Goal: Task Accomplishment & Management: Use online tool/utility

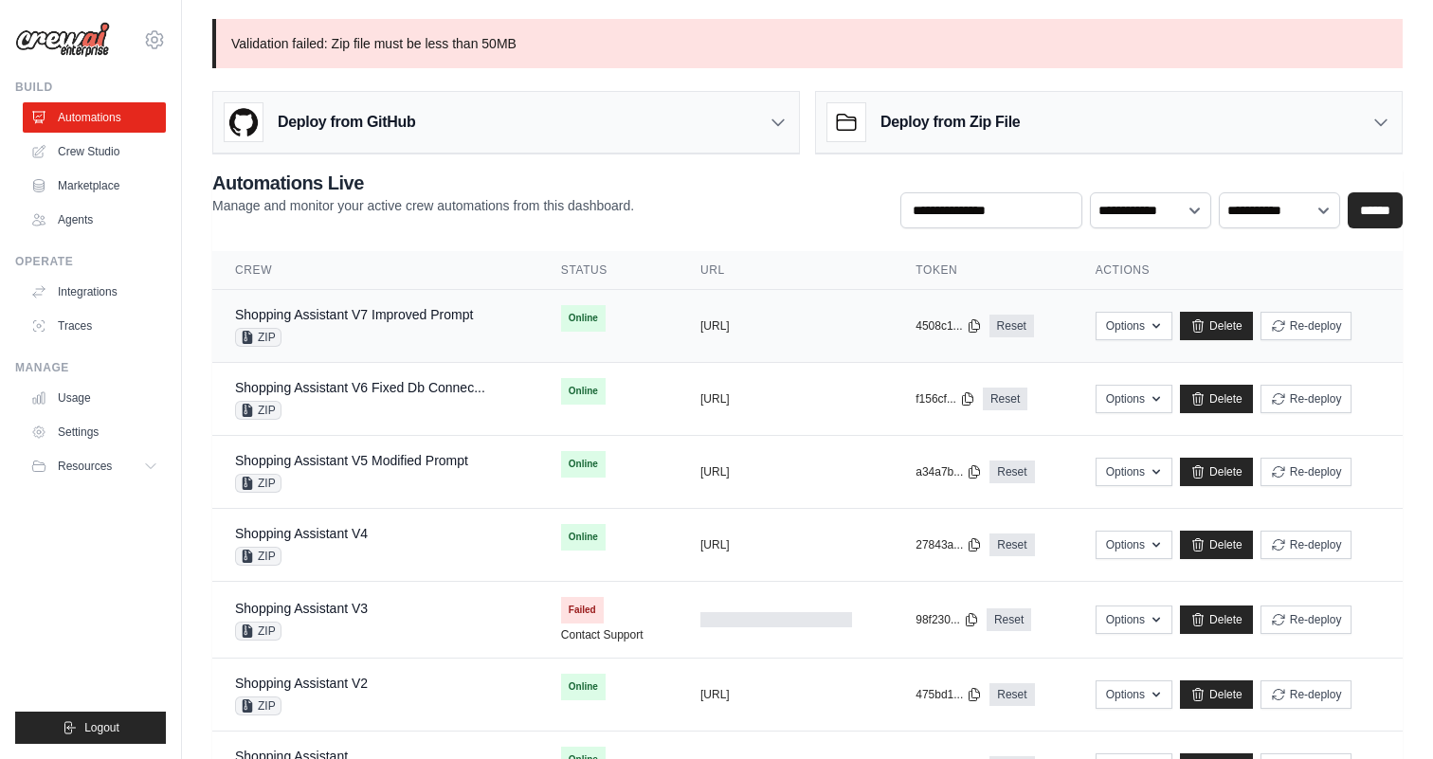
click at [384, 299] on td "Shopping Assistant V7 Improved Prompt ZIP" at bounding box center [375, 326] width 326 height 73
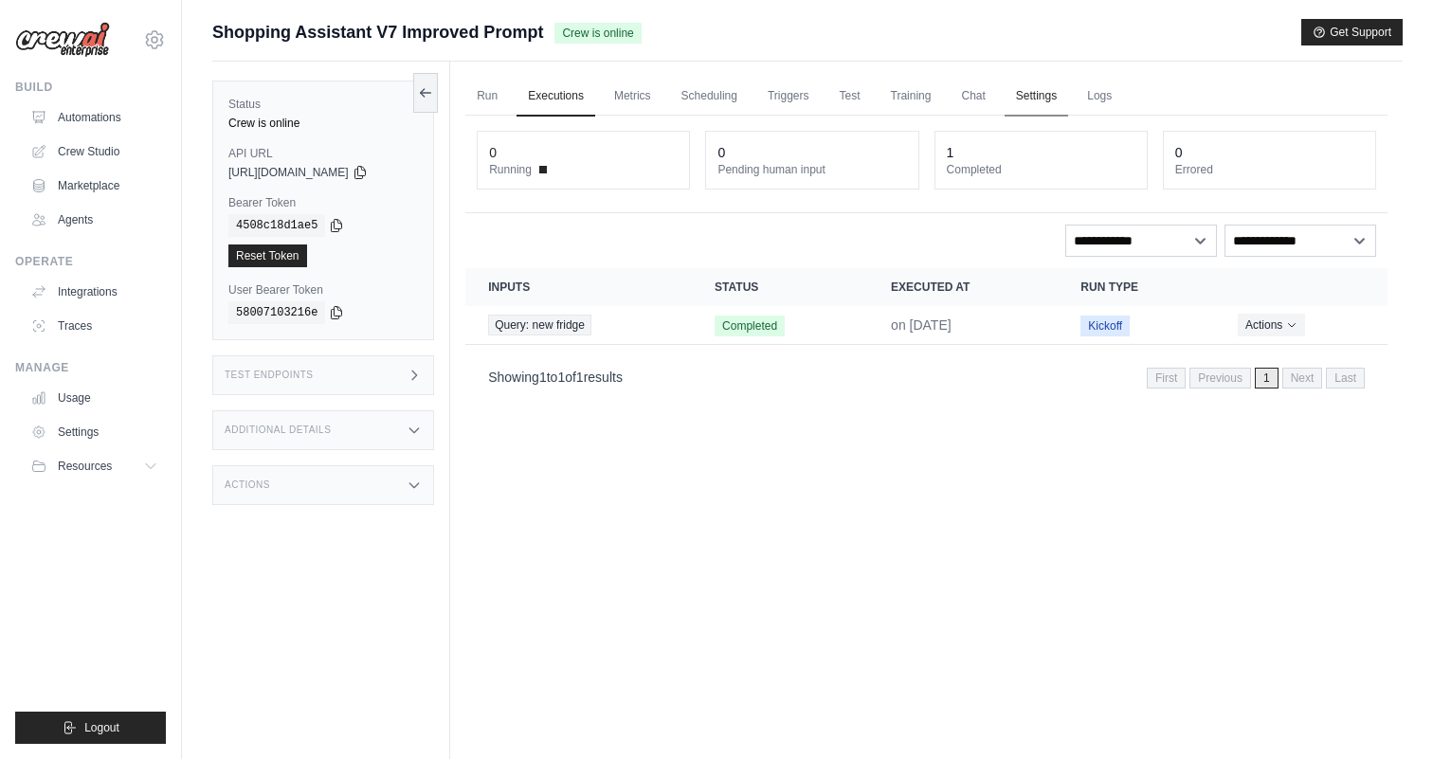
click at [1068, 96] on link "Settings" at bounding box center [1035, 97] width 63 height 40
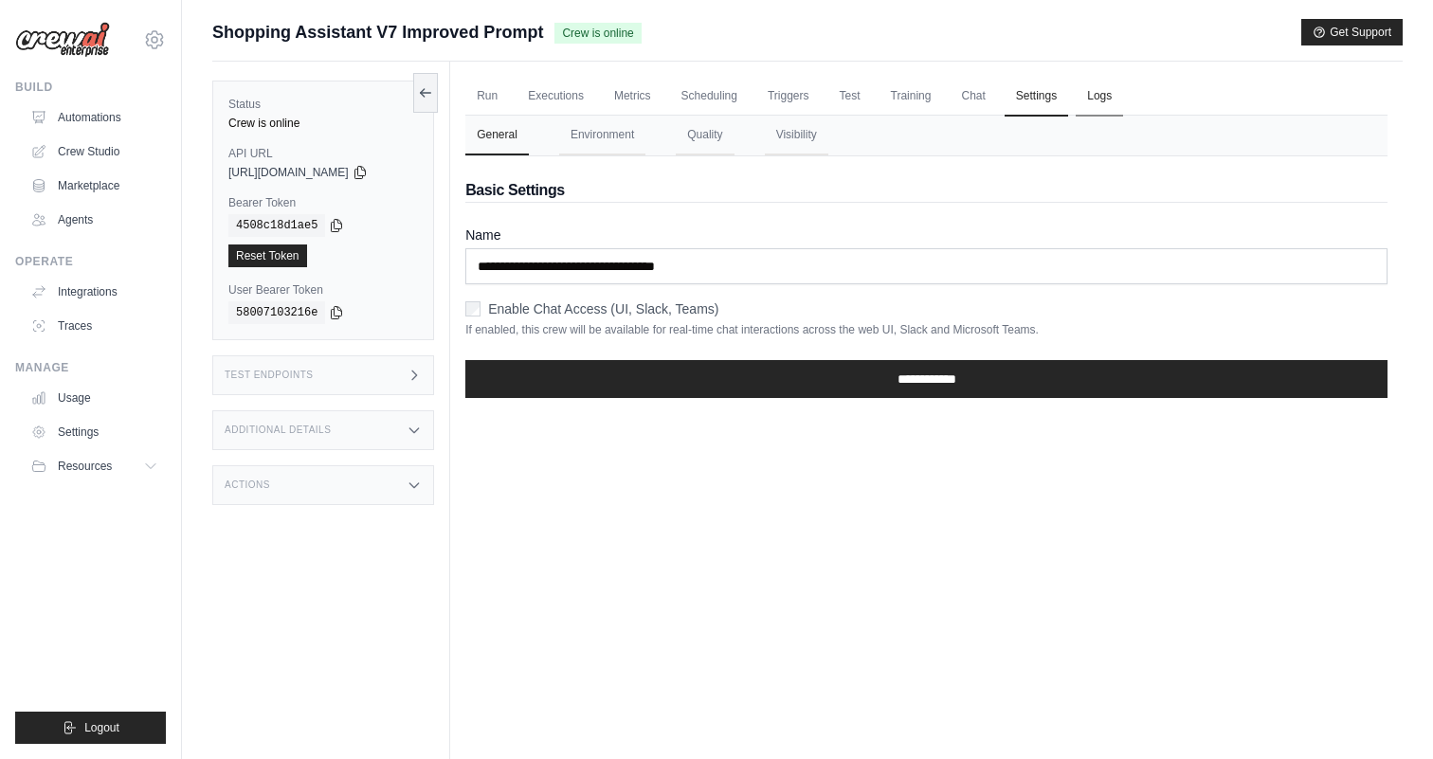
click at [1123, 98] on link "Logs" at bounding box center [1099, 97] width 47 height 40
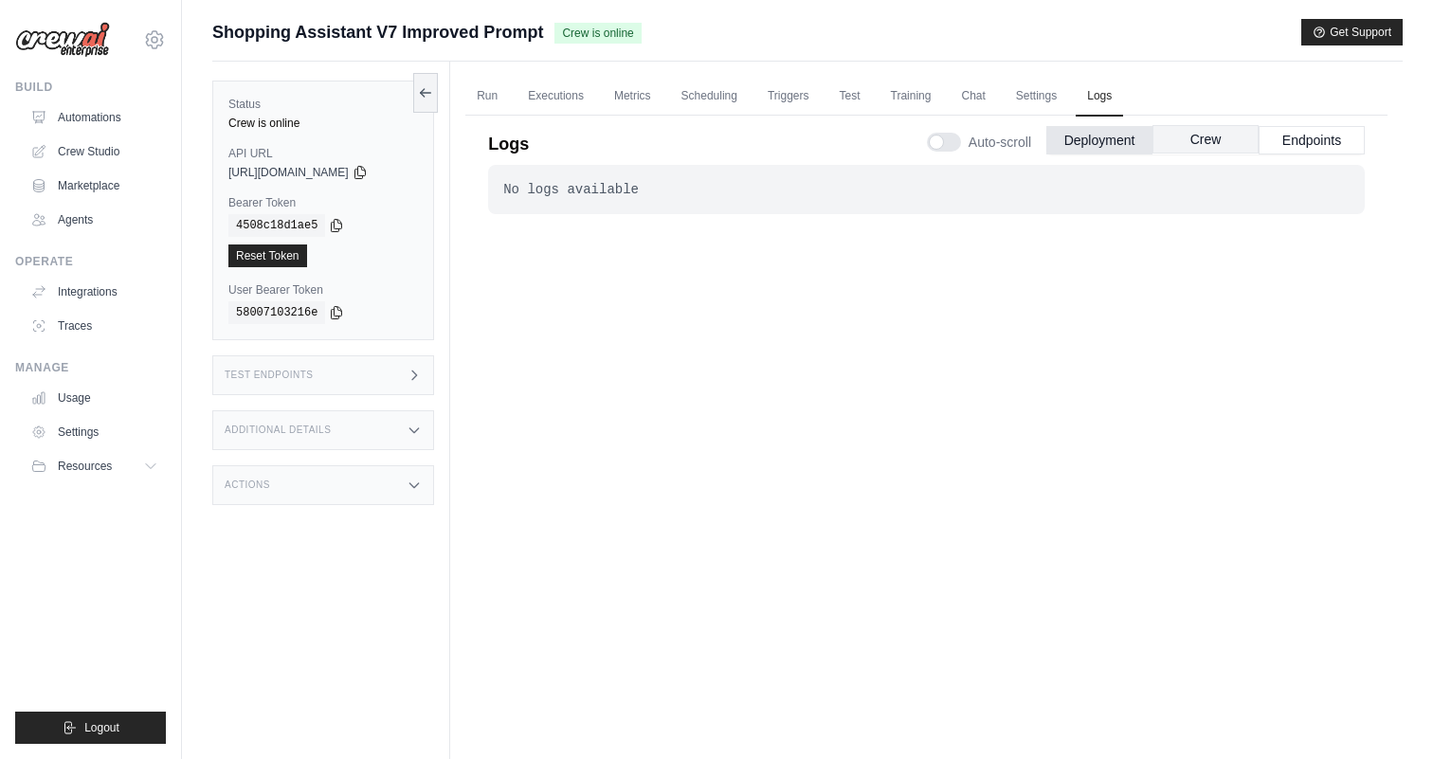
click at [1207, 144] on button "Crew" at bounding box center [1205, 139] width 106 height 28
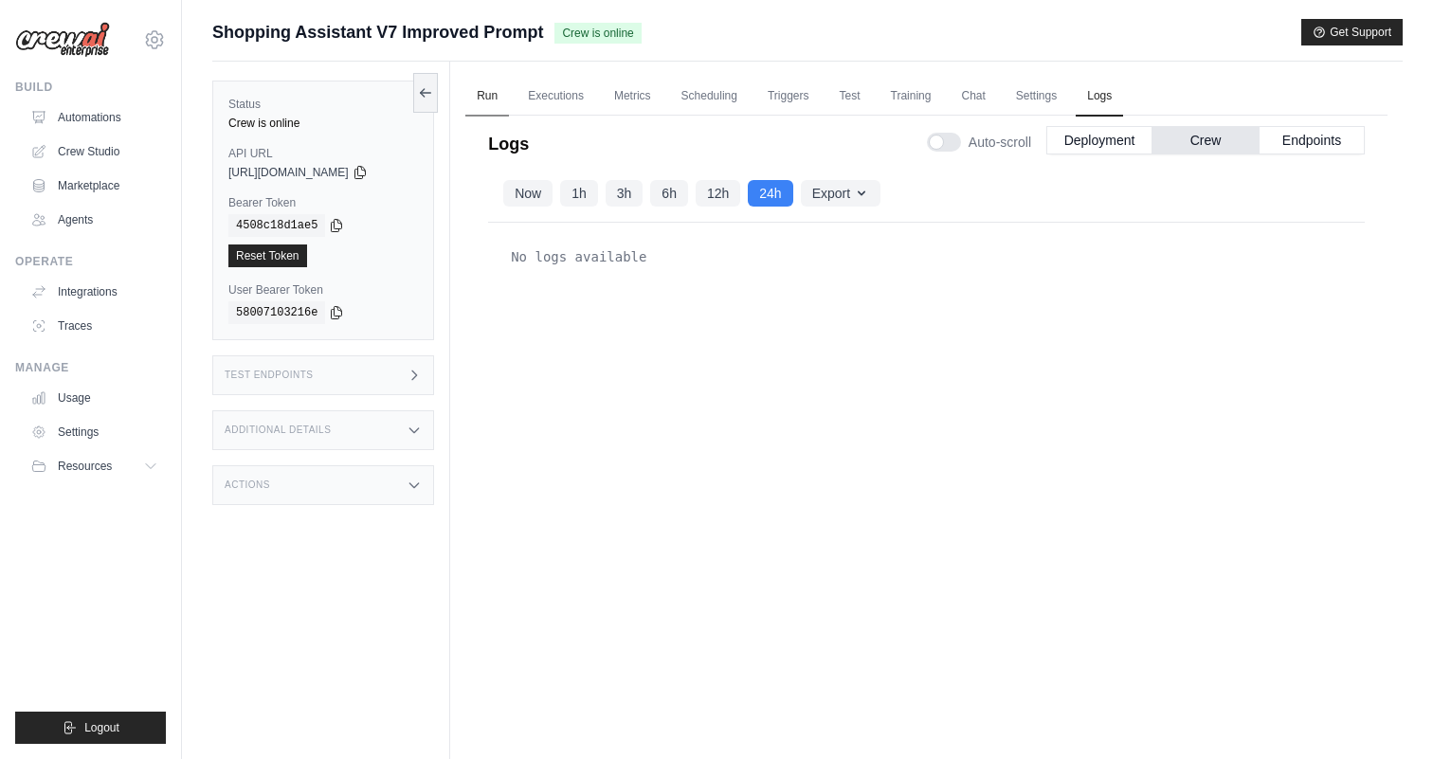
click at [477, 97] on link "Run" at bounding box center [487, 97] width 44 height 40
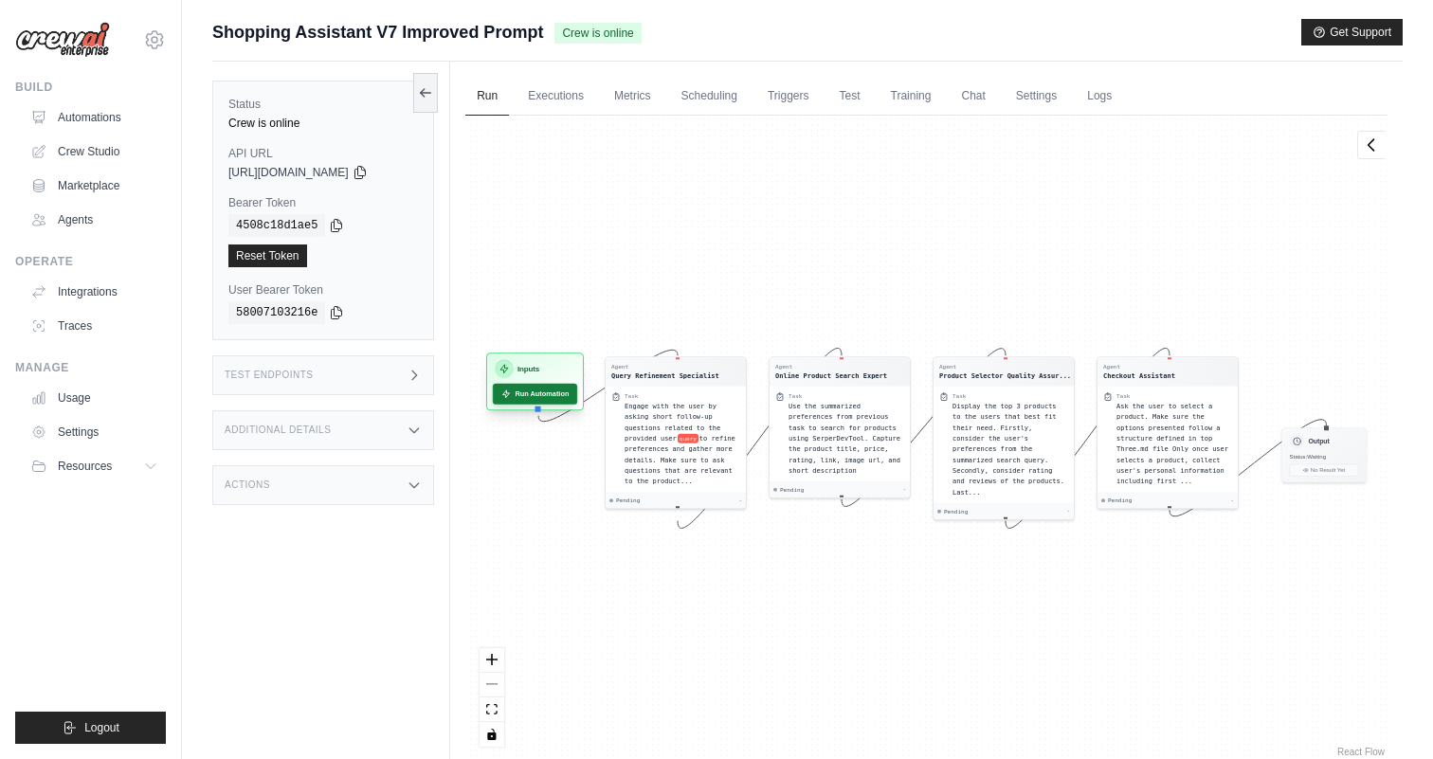
click at [515, 403] on button "Run Automation" at bounding box center [535, 394] width 84 height 21
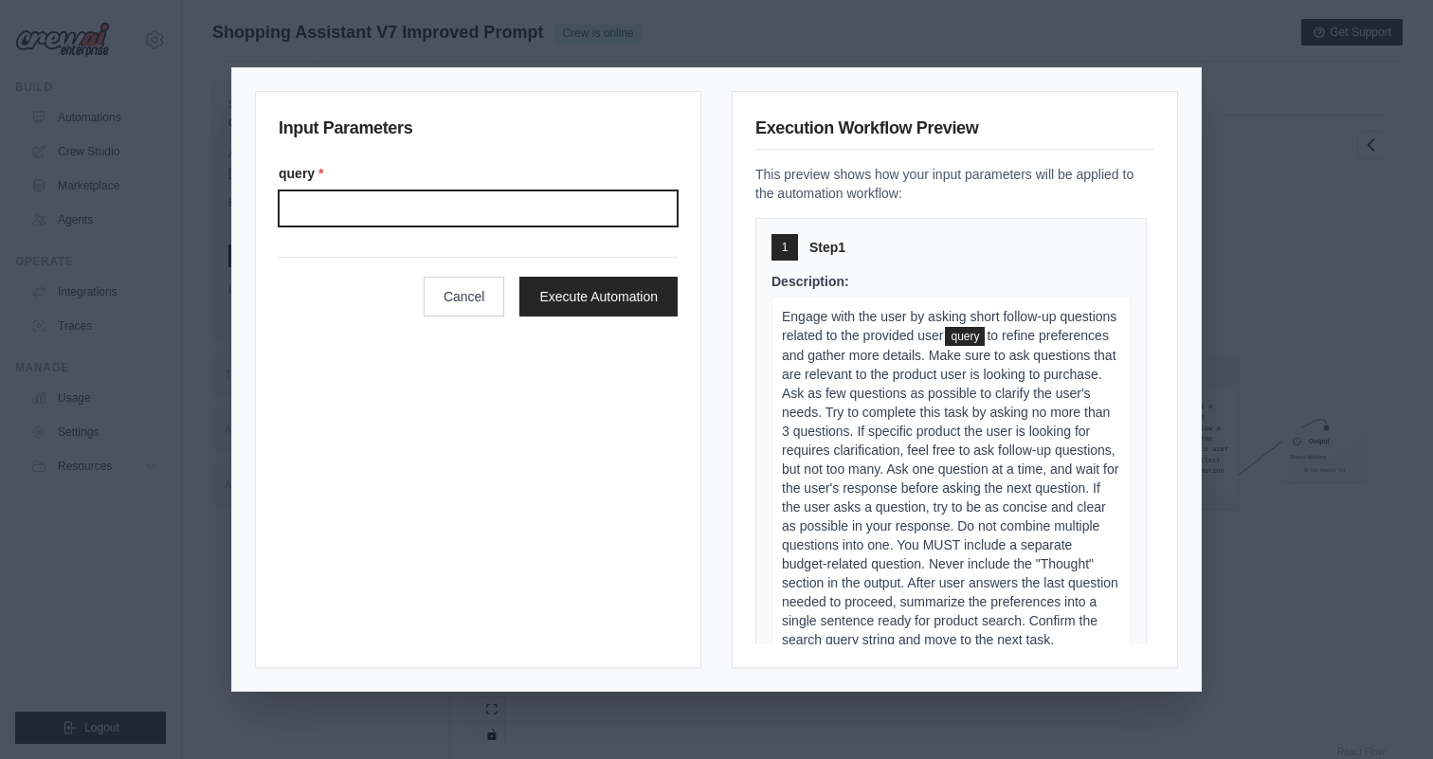
click at [562, 199] on input "Query" at bounding box center [478, 208] width 399 height 36
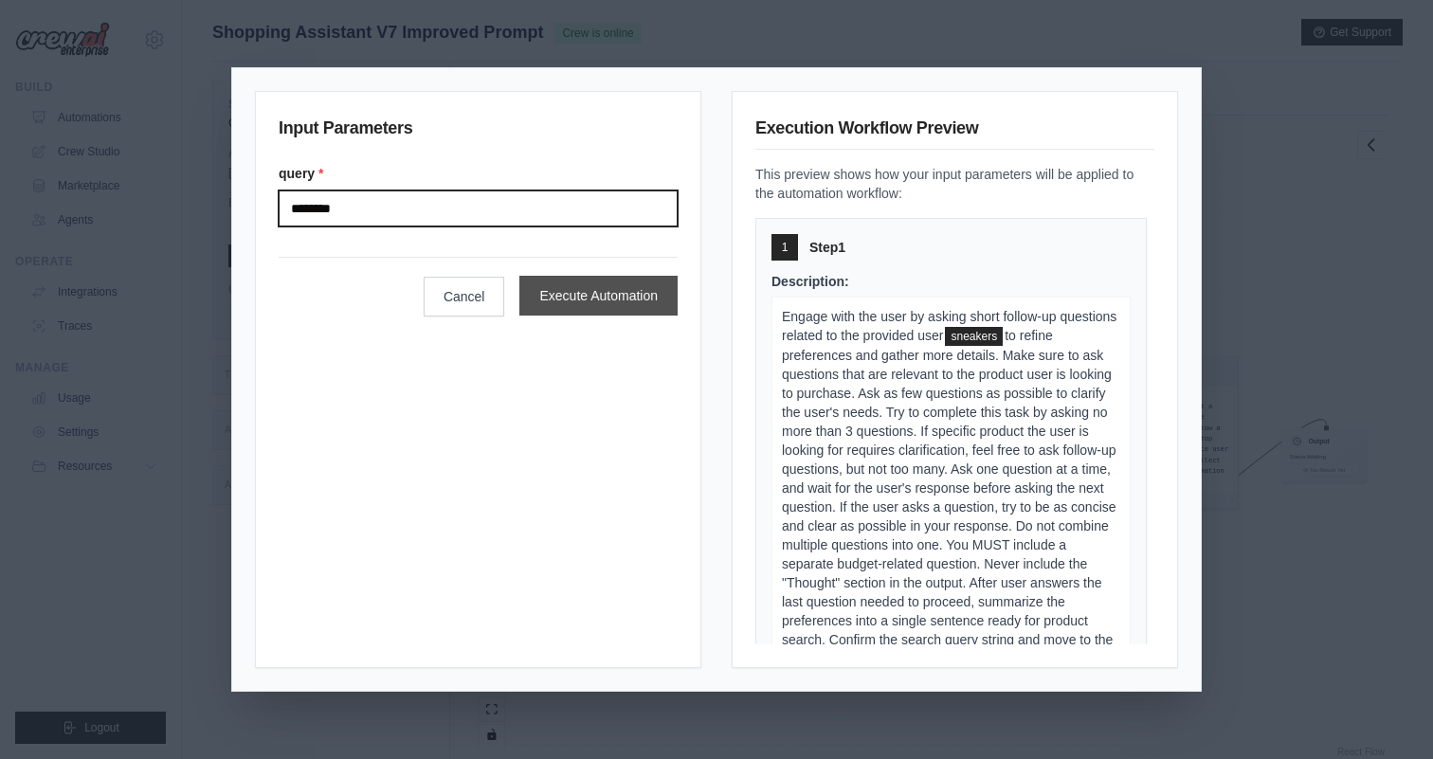
type input "********"
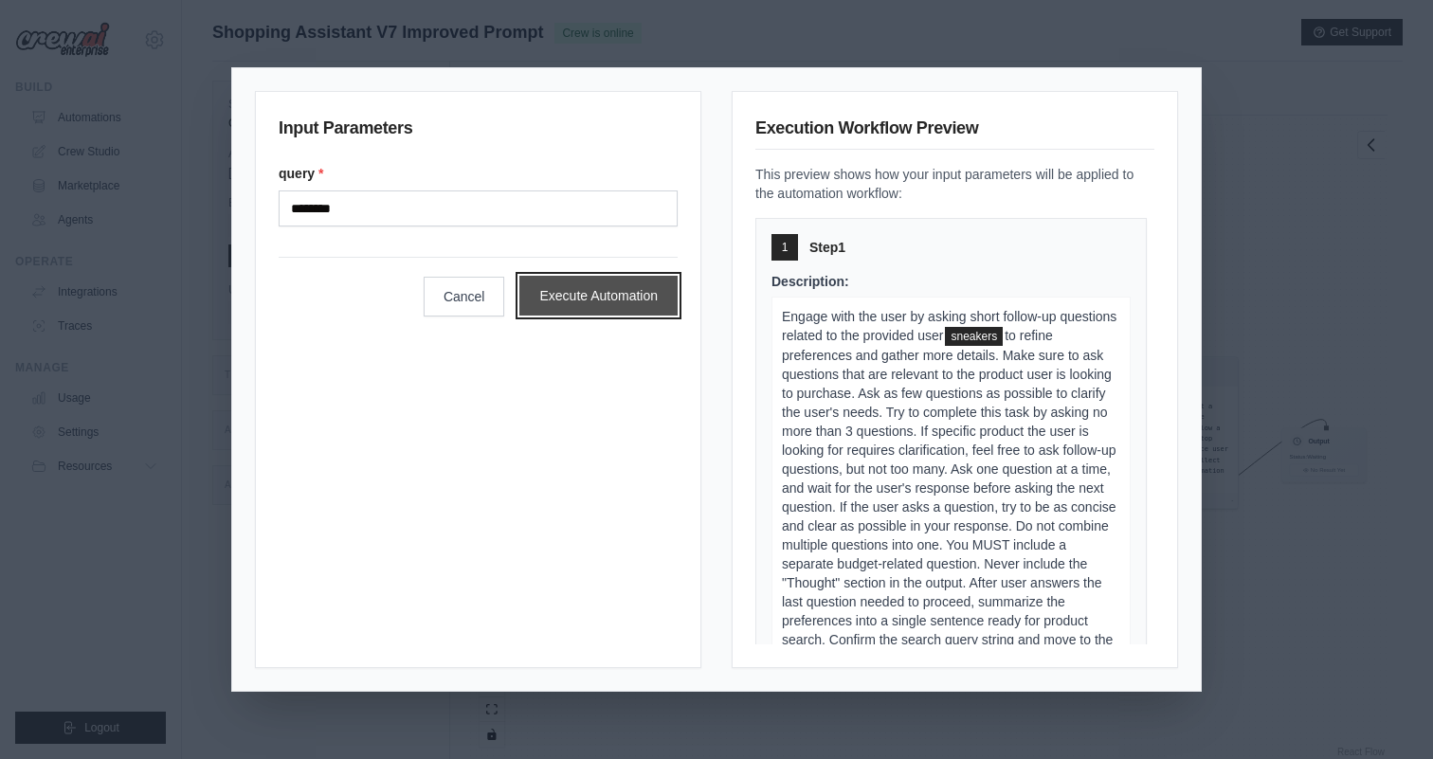
click at [541, 299] on button "Execute Automation" at bounding box center [598, 296] width 158 height 40
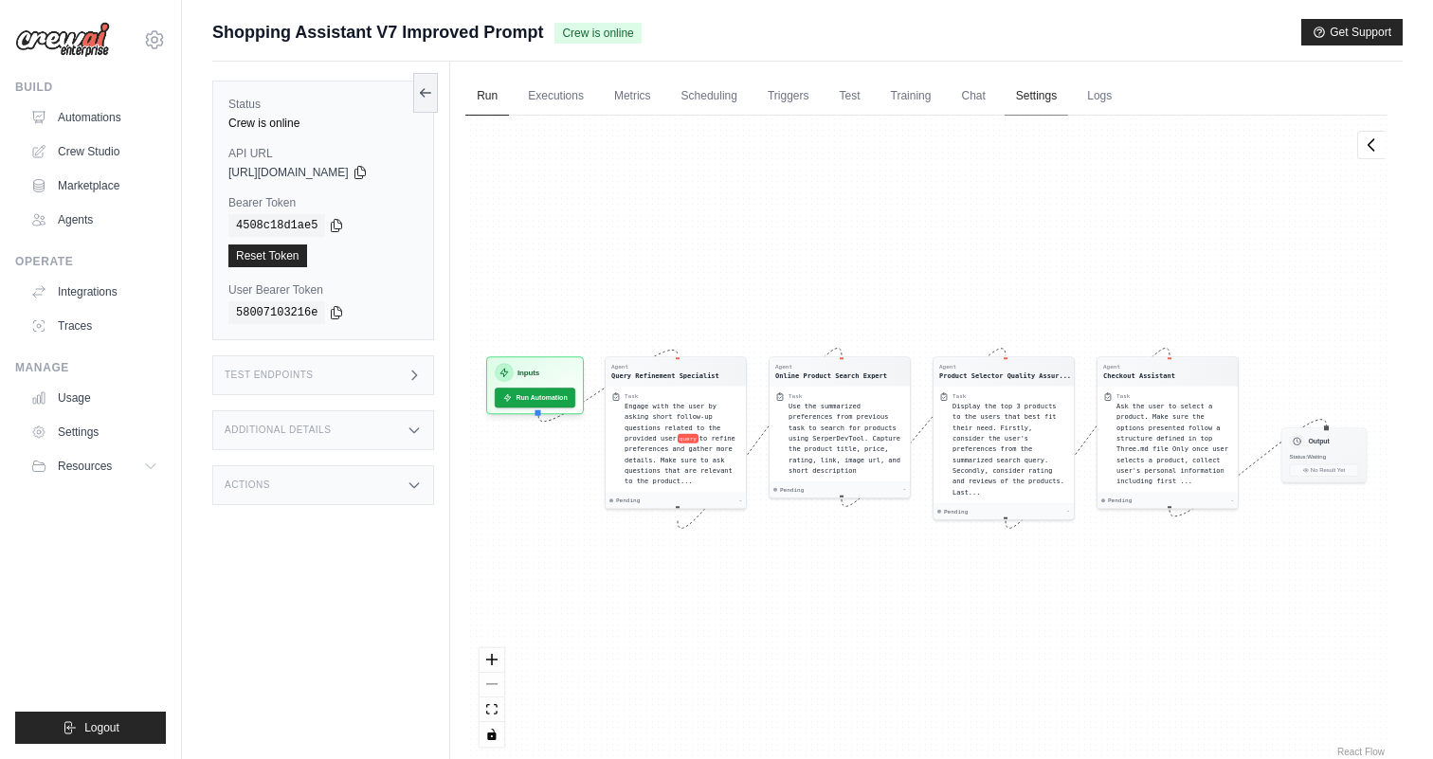
click at [1065, 100] on link "Settings" at bounding box center [1035, 97] width 63 height 40
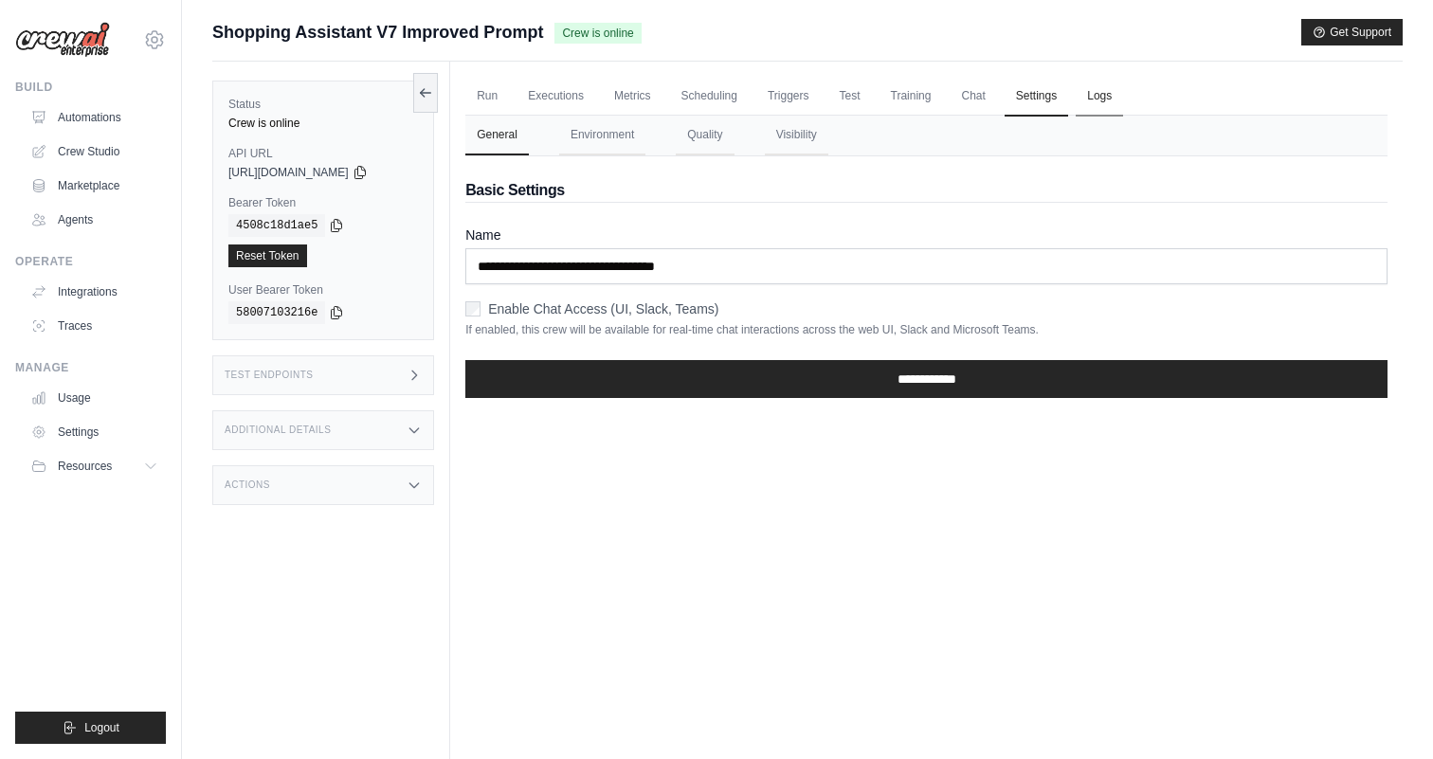
click at [1123, 99] on link "Logs" at bounding box center [1099, 97] width 47 height 40
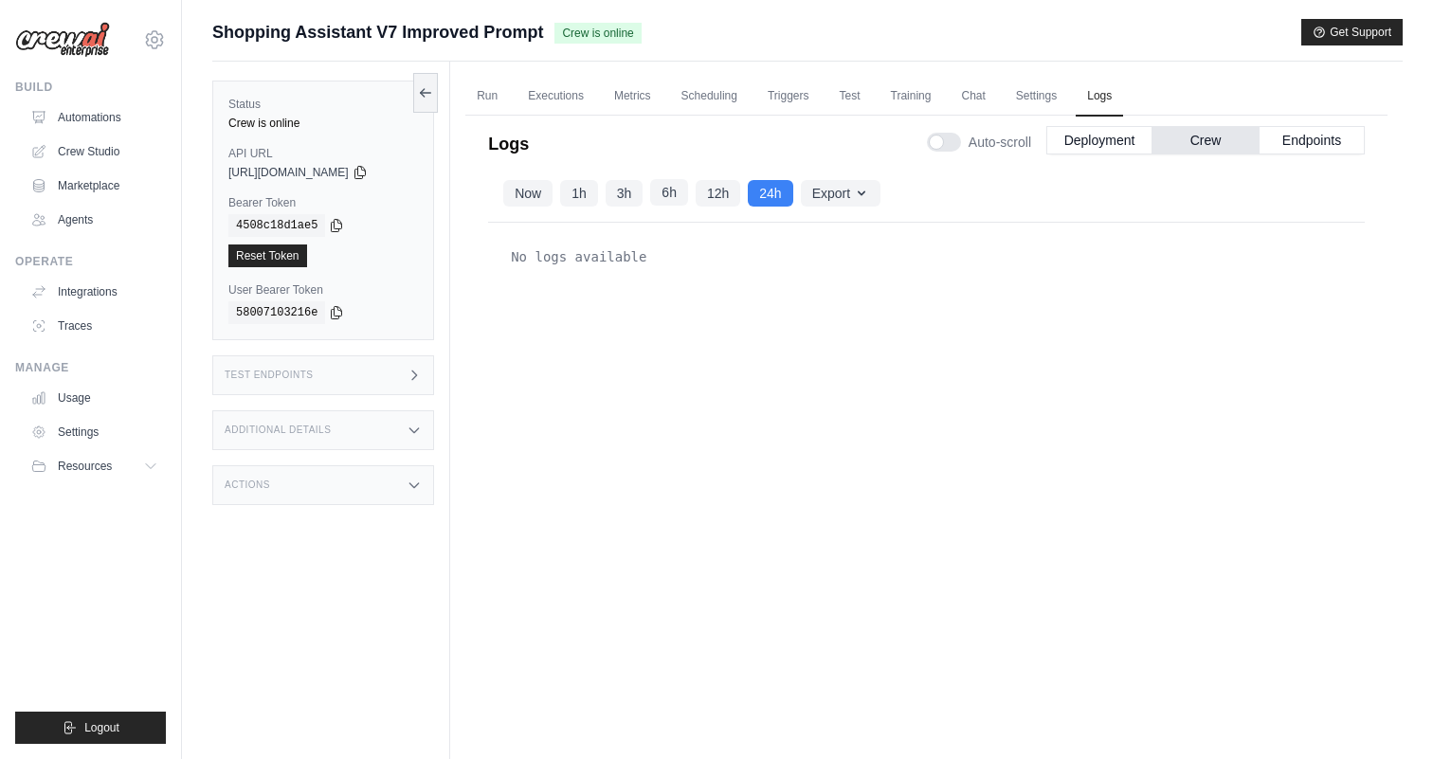
click at [667, 199] on button "6h" at bounding box center [669, 192] width 38 height 27
click at [1086, 156] on div "Auto-scroll Deployment Crew Endpoints" at bounding box center [1146, 138] width 438 height 53
click at [1092, 154] on div "Deployment Crew Endpoints" at bounding box center [1205, 140] width 318 height 28
click at [486, 95] on link "Run" at bounding box center [487, 97] width 44 height 40
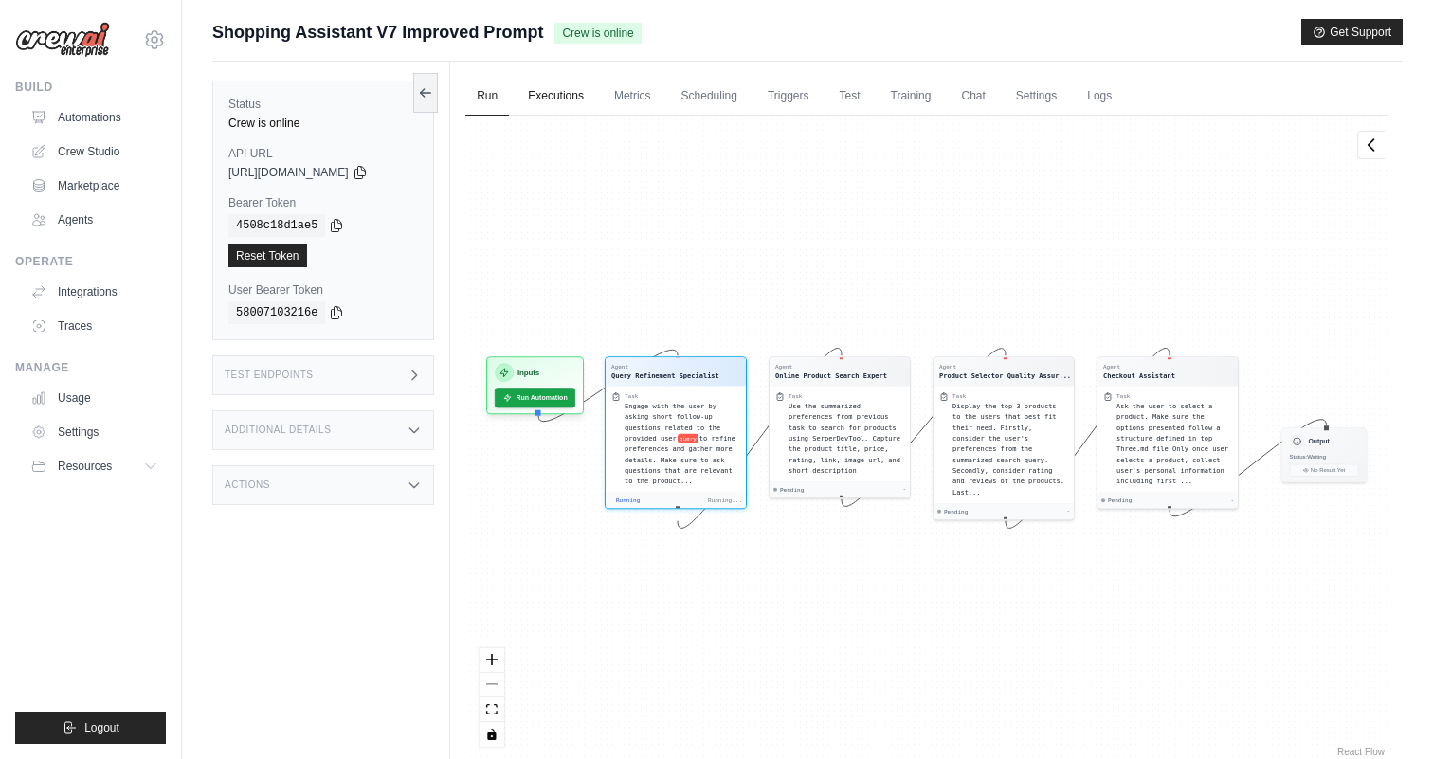
click at [582, 100] on link "Executions" at bounding box center [555, 97] width 79 height 40
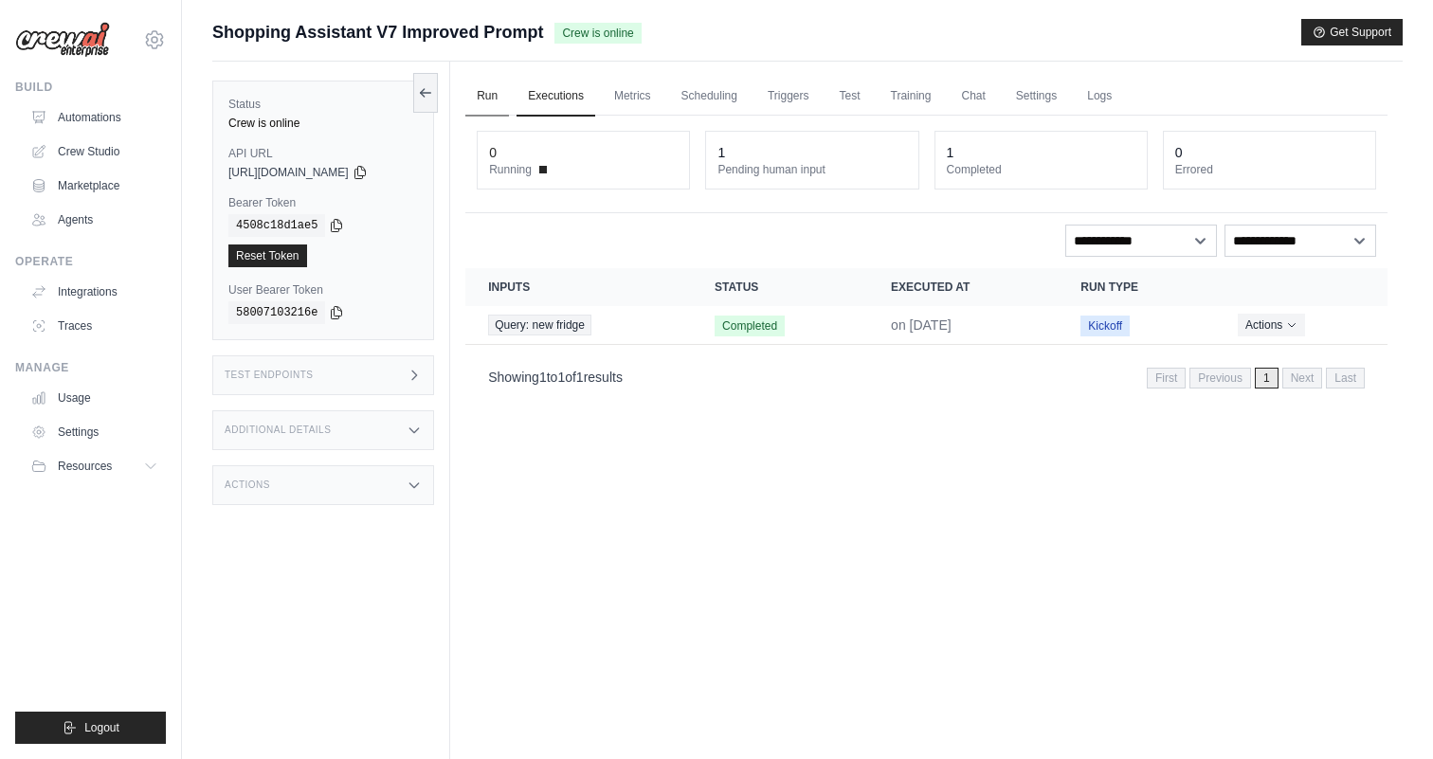
click at [477, 87] on link "Run" at bounding box center [487, 97] width 44 height 40
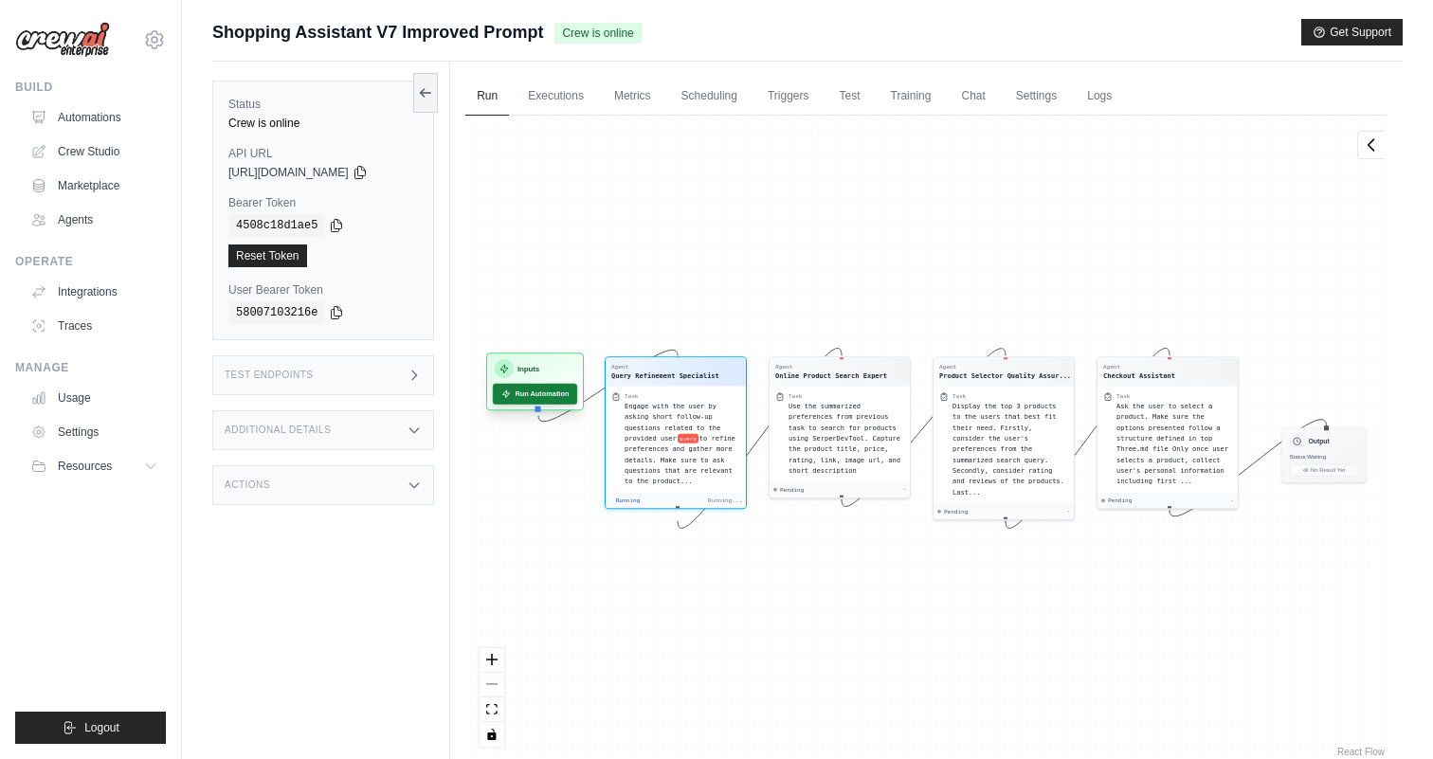
click at [557, 393] on button "Run Automation" at bounding box center [535, 394] width 84 height 21
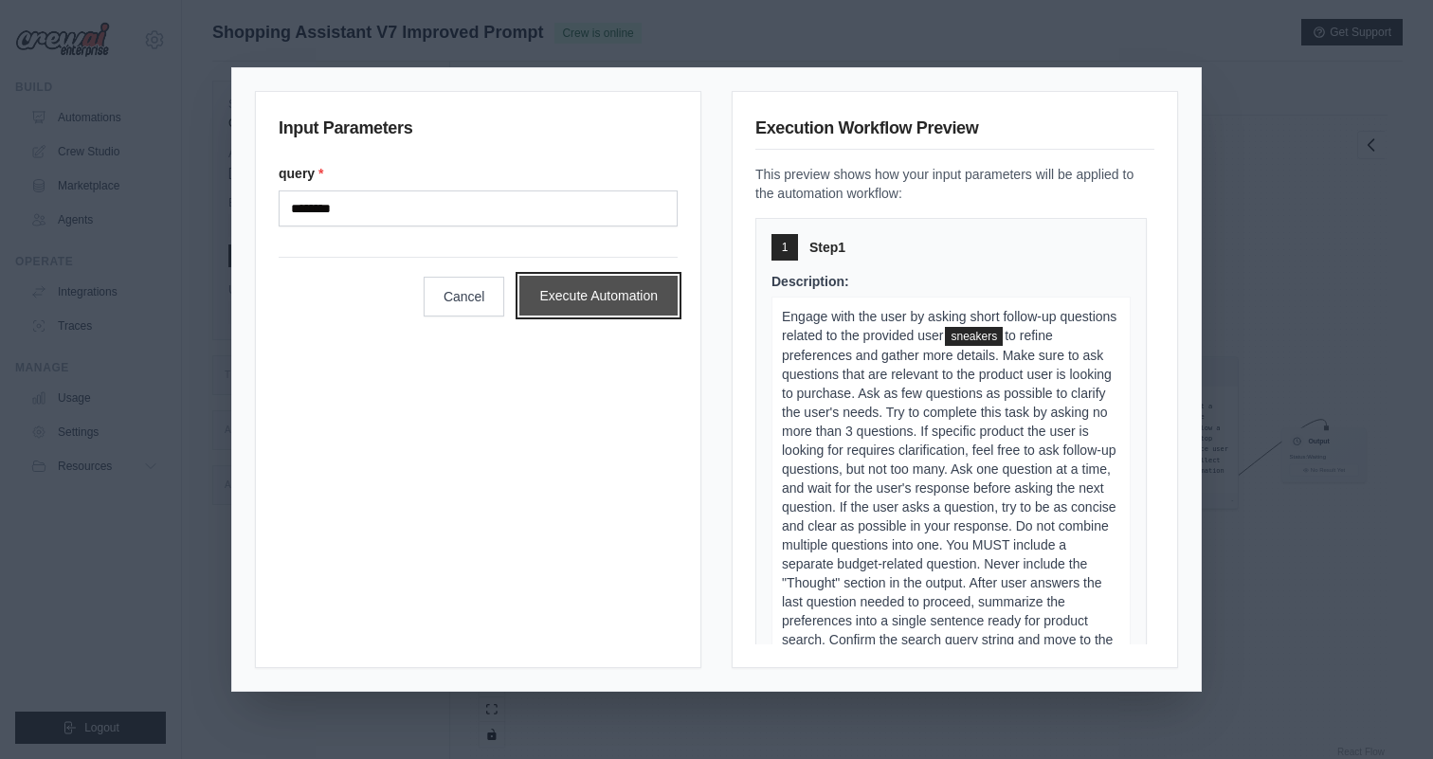
click at [614, 295] on button "Execute Automation" at bounding box center [598, 296] width 158 height 40
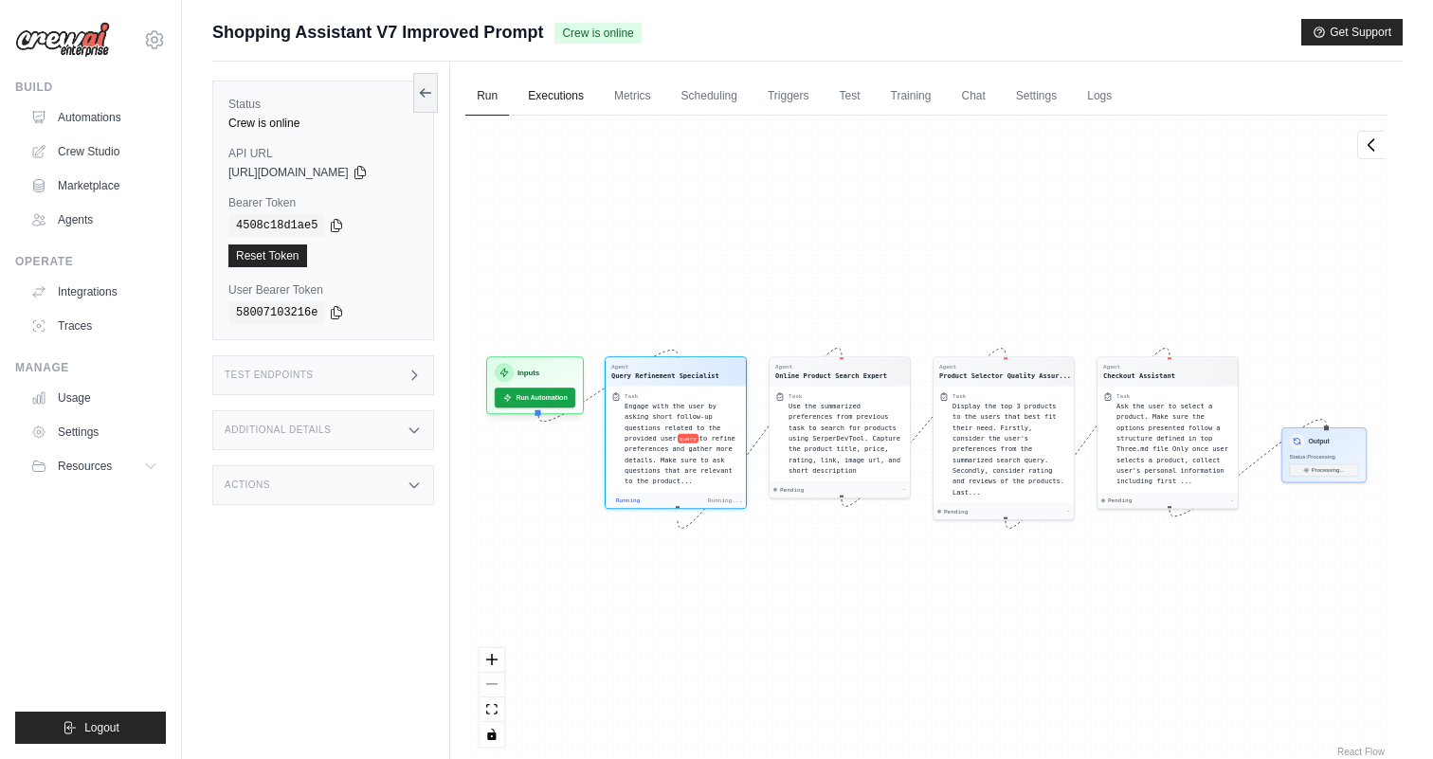
click at [577, 101] on link "Executions" at bounding box center [555, 97] width 79 height 40
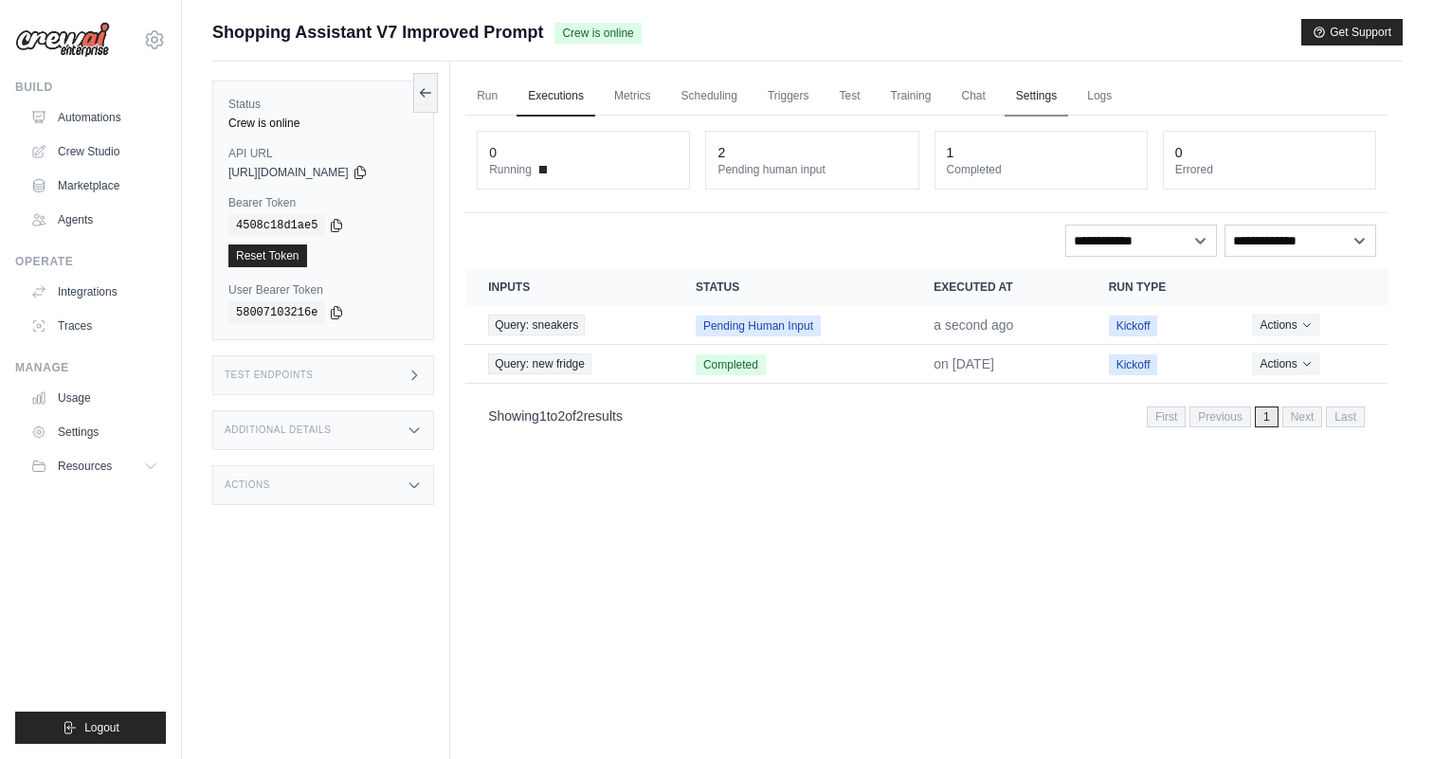
click at [1046, 82] on link "Settings" at bounding box center [1035, 97] width 63 height 40
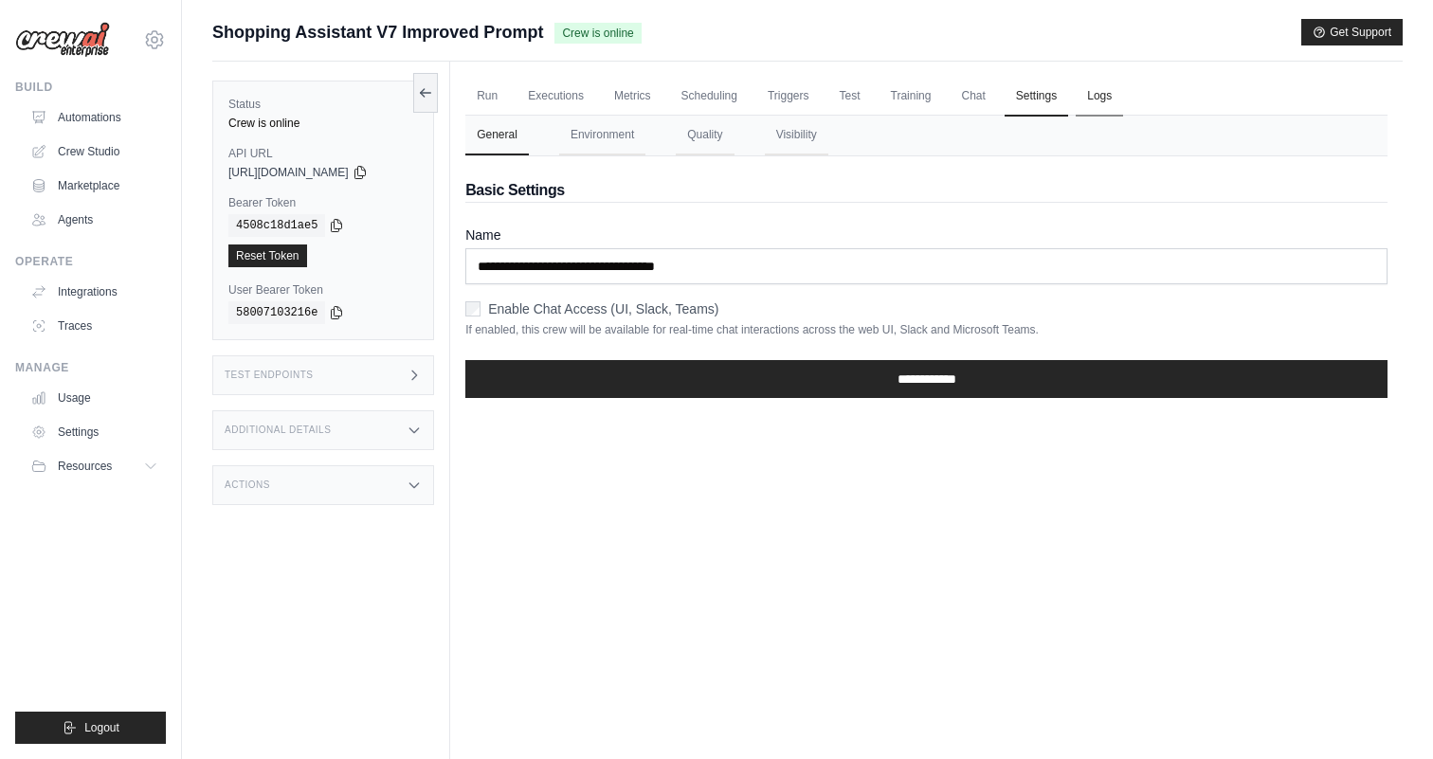
click at [1123, 107] on link "Logs" at bounding box center [1099, 97] width 47 height 40
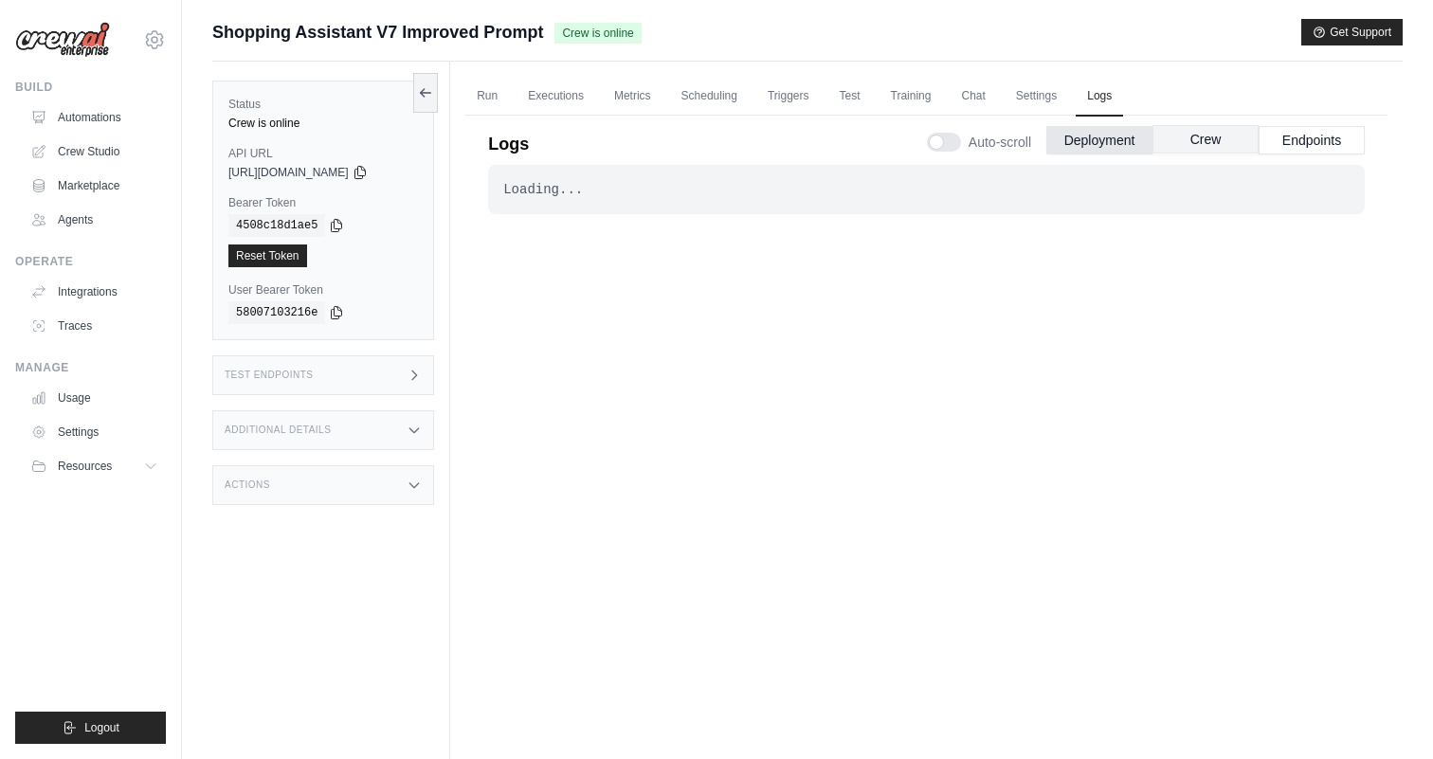
click at [1183, 134] on button "Crew" at bounding box center [1205, 139] width 106 height 28
click at [65, 97] on div "Build Automations Crew Studio Marketplace Agents" at bounding box center [90, 157] width 151 height 155
click at [65, 118] on link "Automations" at bounding box center [96, 117] width 143 height 30
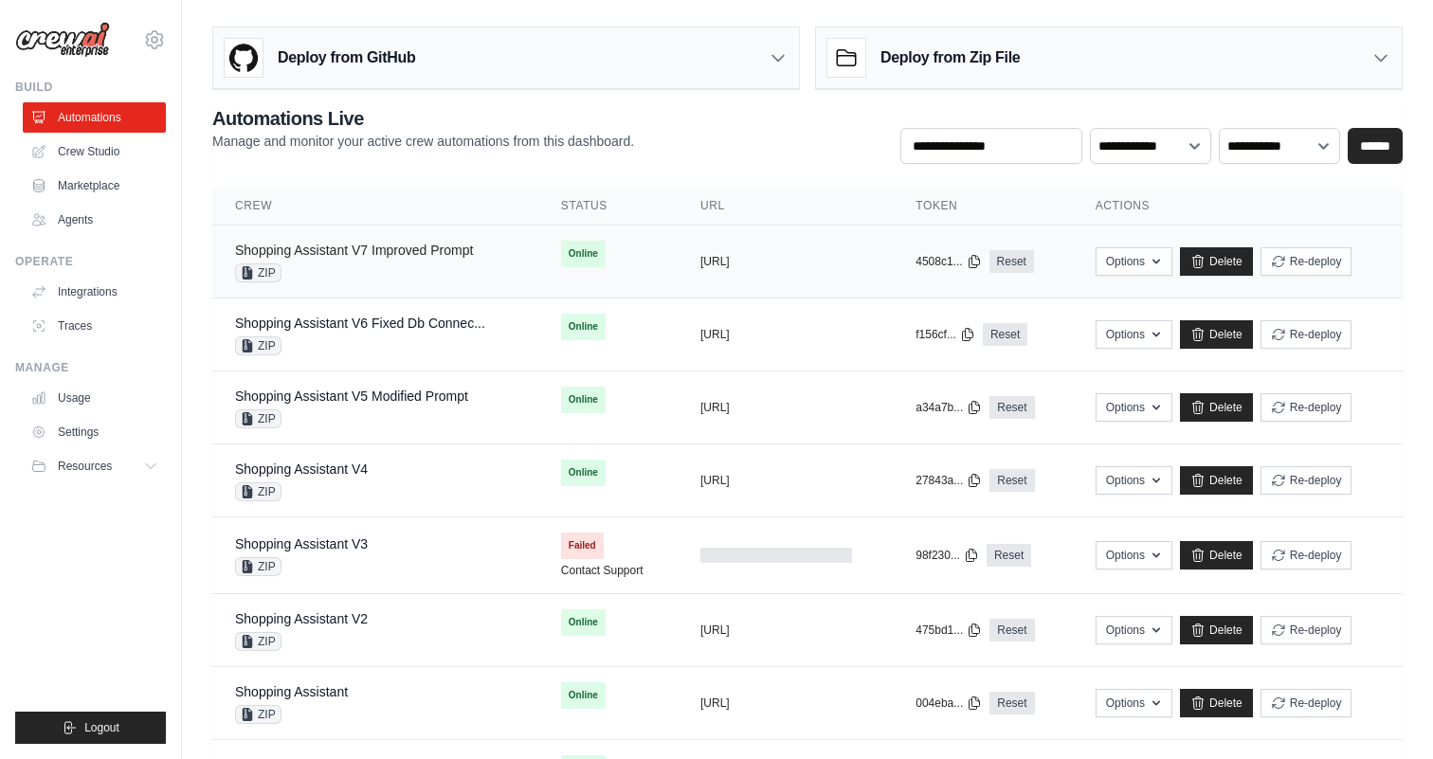
click at [405, 242] on div "Shopping Assistant V7 Improved Prompt" at bounding box center [354, 250] width 238 height 19
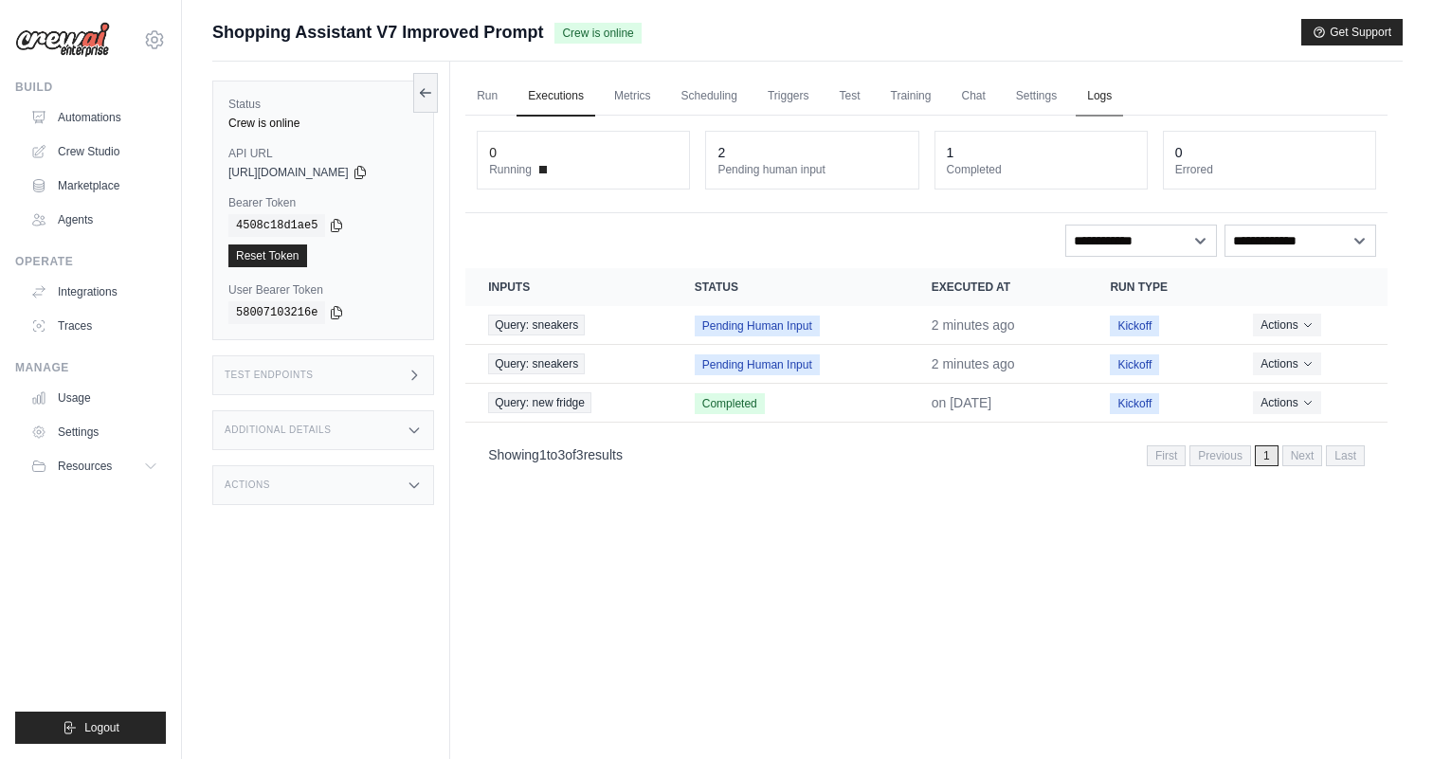
click at [1123, 96] on link "Logs" at bounding box center [1099, 97] width 47 height 40
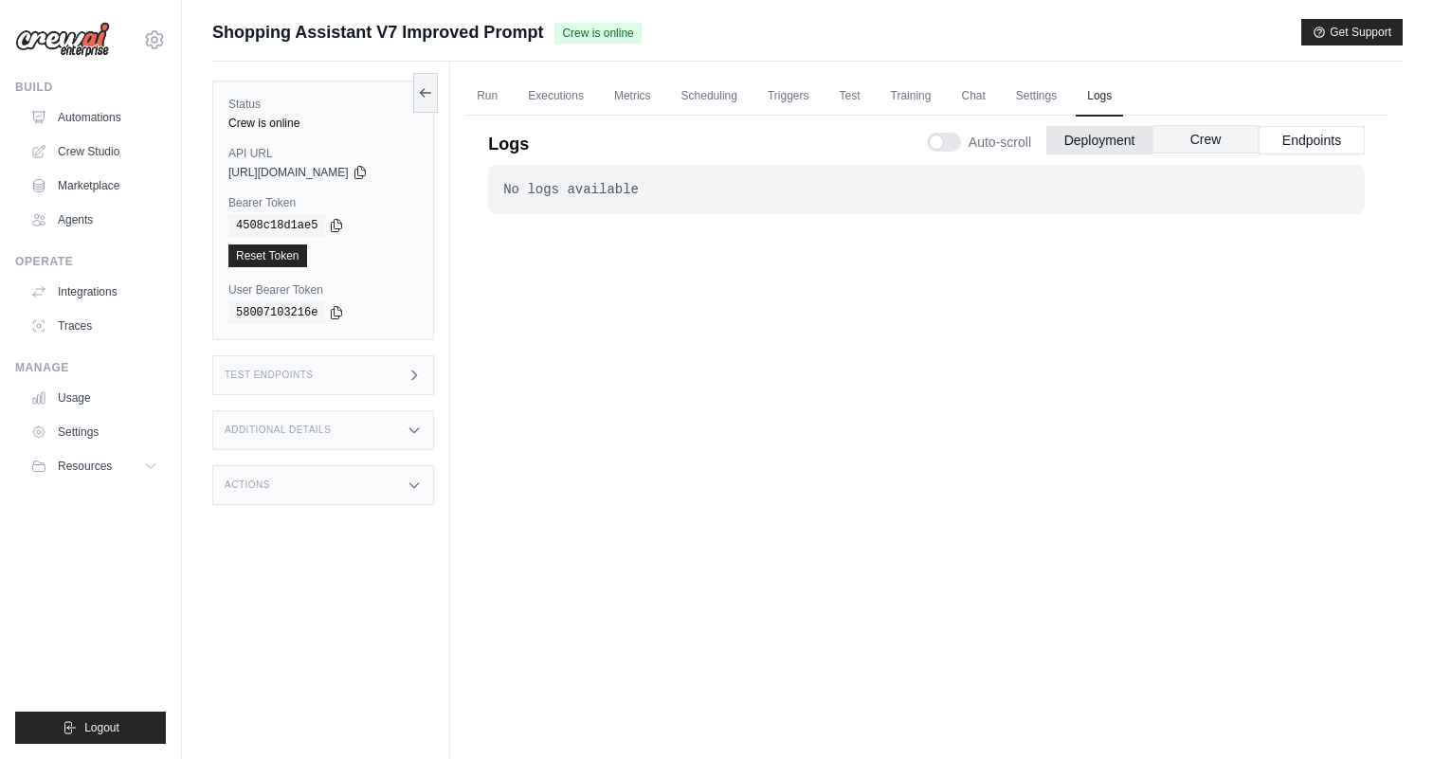
click at [1191, 149] on button "Crew" at bounding box center [1205, 139] width 106 height 28
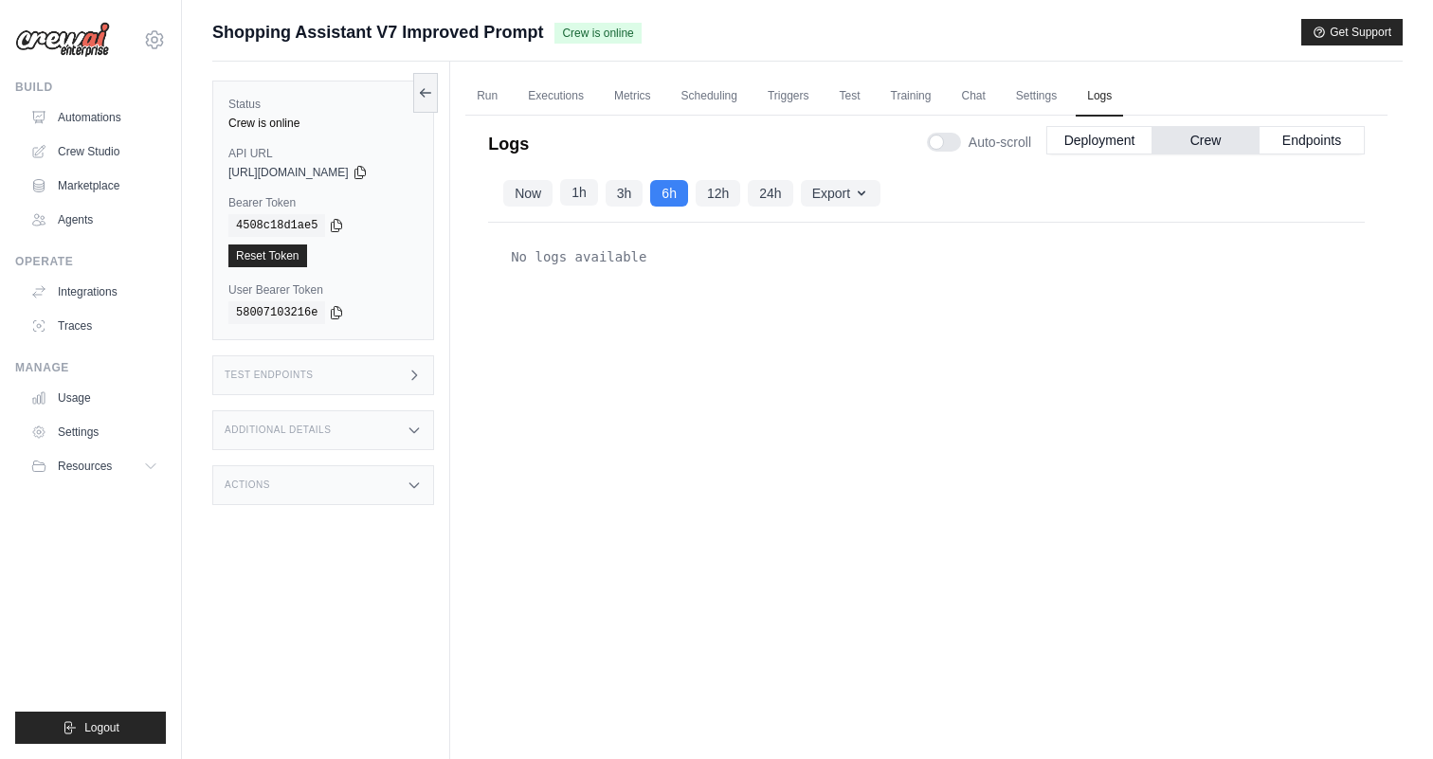
click at [579, 205] on button "1h" at bounding box center [579, 192] width 38 height 27
click at [556, 198] on div "Now 1h 3h 6h 12h 24h" at bounding box center [647, 193] width 289 height 27
click at [543, 198] on button "Now" at bounding box center [527, 192] width 49 height 27
click at [584, 194] on button "1h" at bounding box center [579, 192] width 38 height 27
click at [678, 194] on button "6h" at bounding box center [669, 192] width 38 height 27
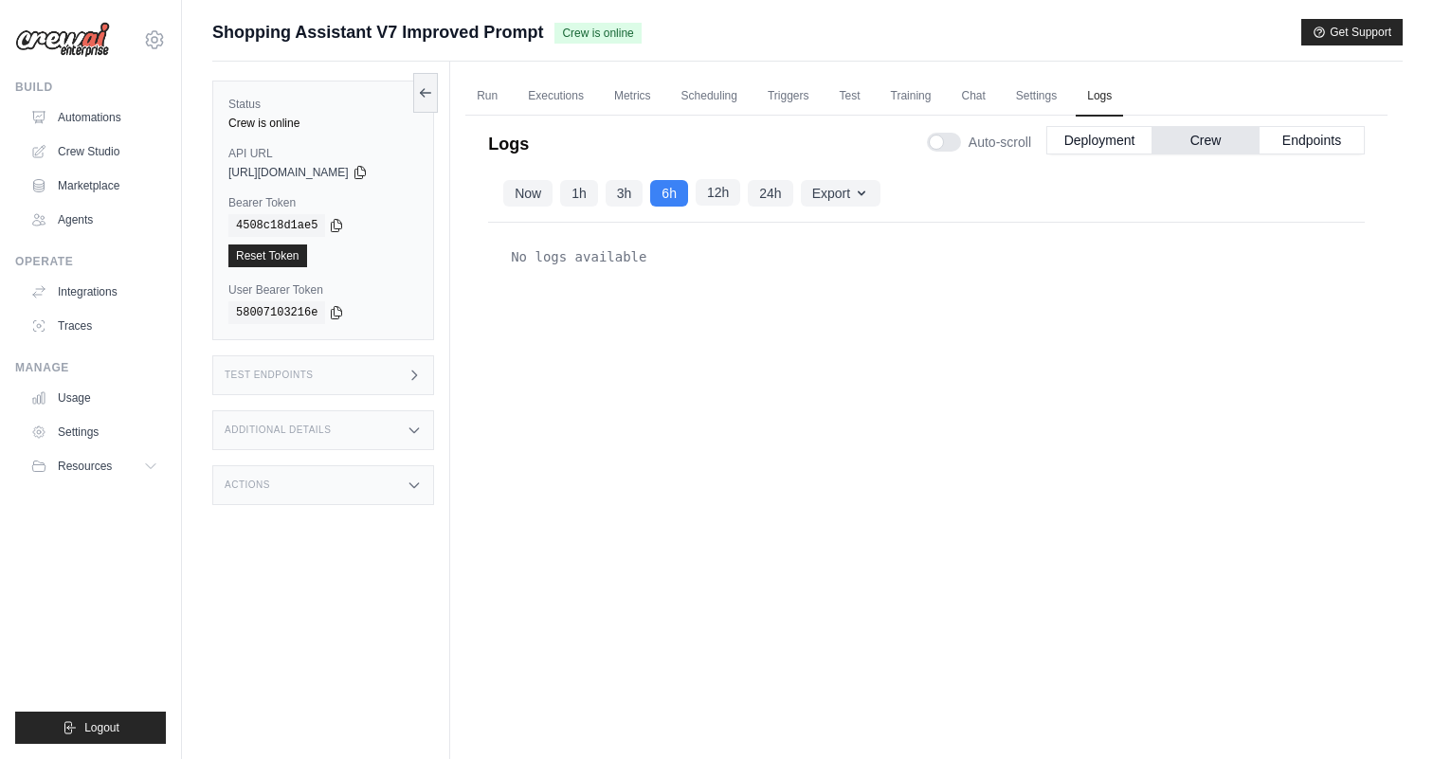
click at [732, 194] on button "12h" at bounding box center [718, 192] width 45 height 27
click at [787, 193] on button "24h" at bounding box center [770, 192] width 45 height 27
click at [102, 118] on link "Automations" at bounding box center [96, 117] width 143 height 30
